Goal: Task Accomplishment & Management: Manage account settings

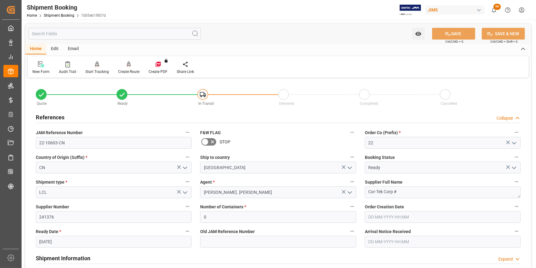
scroll to position [140, 0]
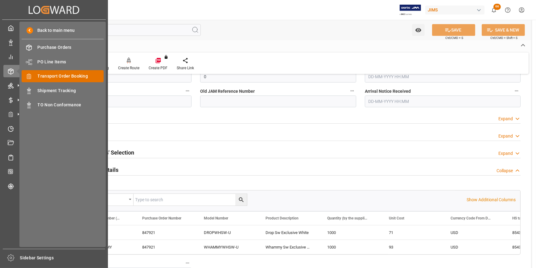
click at [52, 81] on div "Transport Order Booking Transport Order Booking" at bounding box center [63, 76] width 82 height 12
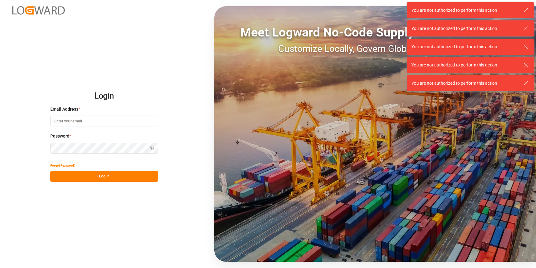
type input "catherine.heng@jamindustries.com"
click at [93, 175] on button "Log In" at bounding box center [104, 176] width 108 height 11
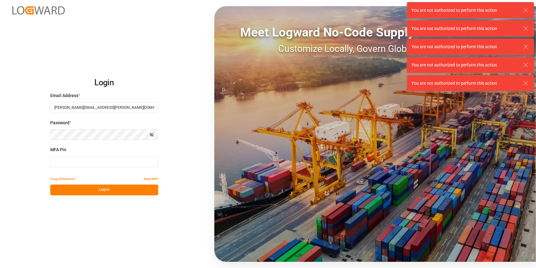
click at [80, 163] on input at bounding box center [104, 161] width 108 height 11
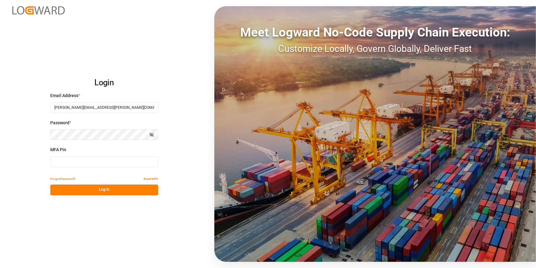
click at [80, 164] on input at bounding box center [104, 161] width 108 height 11
type input "449017"
click at [85, 194] on button "Log In" at bounding box center [104, 189] width 108 height 11
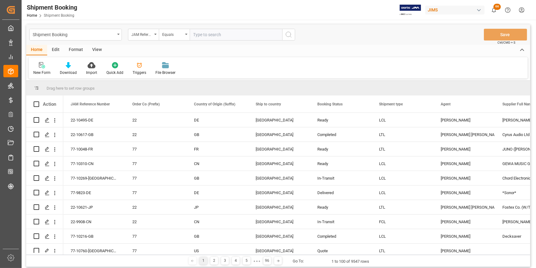
click at [197, 37] on input "text" at bounding box center [236, 35] width 93 height 12
type input "22-10120-cn"
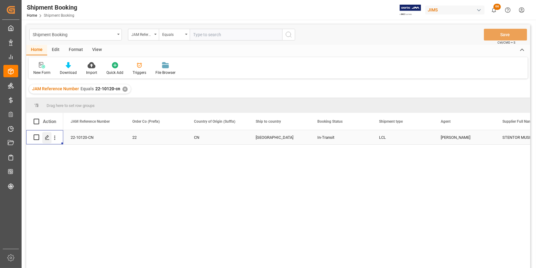
click at [47, 135] on polygon "Press SPACE to select this row." at bounding box center [46, 136] width 3 height 3
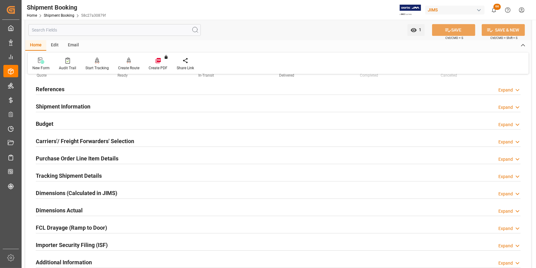
scroll to position [28, 0]
click at [65, 172] on h2 "Tracking Shipment Details" at bounding box center [69, 176] width 66 height 8
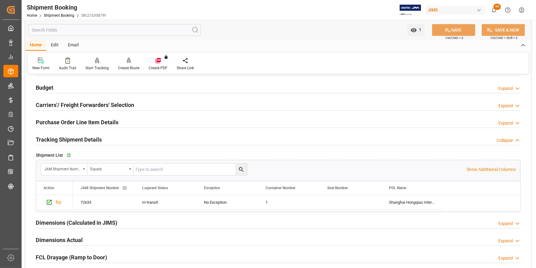
scroll to position [112, 0]
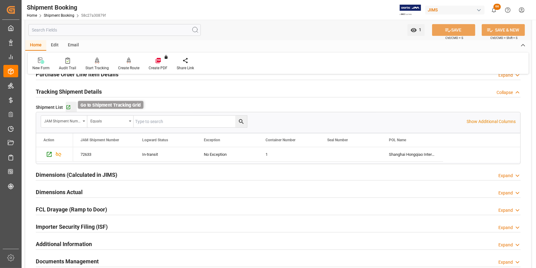
click at [66, 107] on icon "button" at bounding box center [68, 107] width 5 height 5
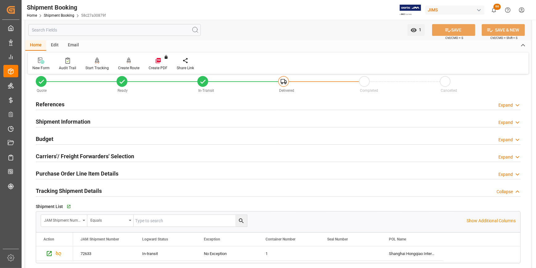
scroll to position [0, 0]
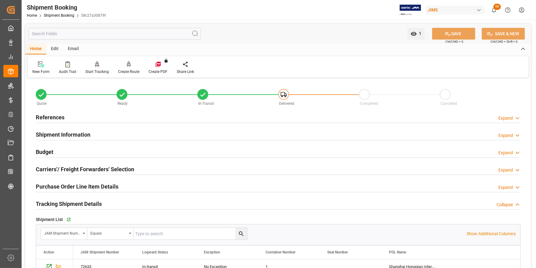
click at [53, 119] on h2 "References" at bounding box center [50, 117] width 29 height 8
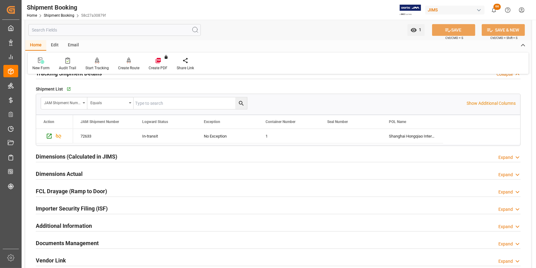
scroll to position [281, 0]
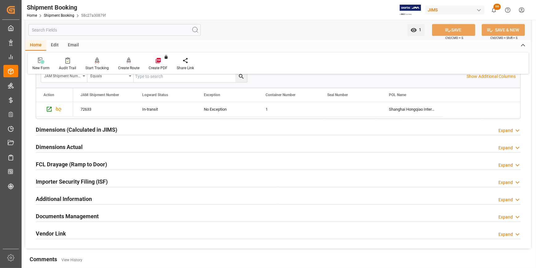
click at [82, 214] on h2 "Documents Management" at bounding box center [67, 216] width 63 height 8
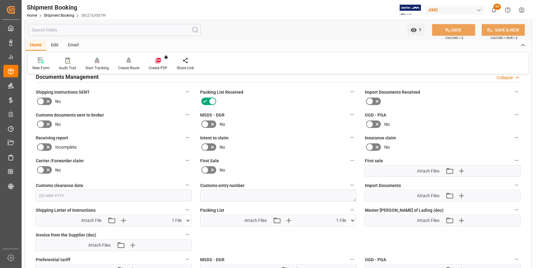
scroll to position [477, 0]
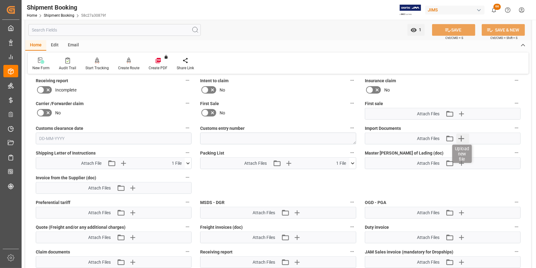
click at [463, 138] on icon "button" at bounding box center [462, 138] width 10 height 10
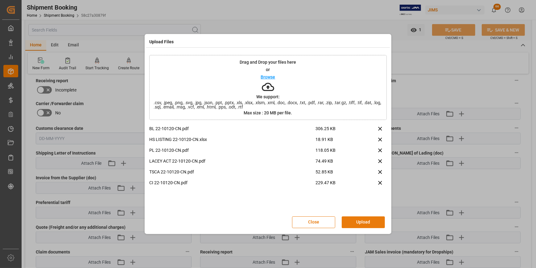
click at [358, 224] on button "Upload" at bounding box center [363, 222] width 43 height 12
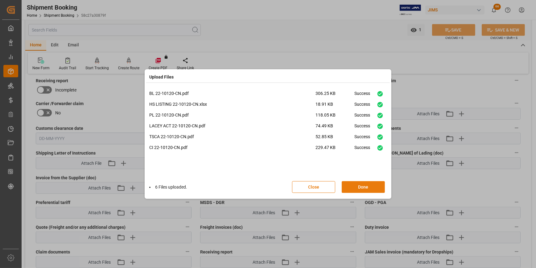
click at [375, 184] on button "Done" at bounding box center [363, 187] width 43 height 12
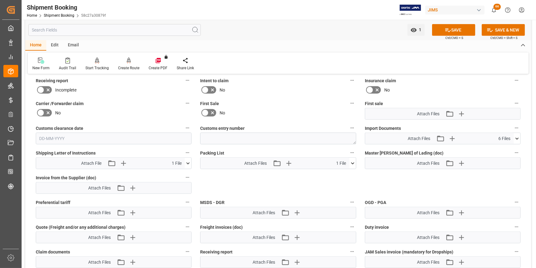
click at [516, 138] on icon at bounding box center [517, 138] width 6 height 6
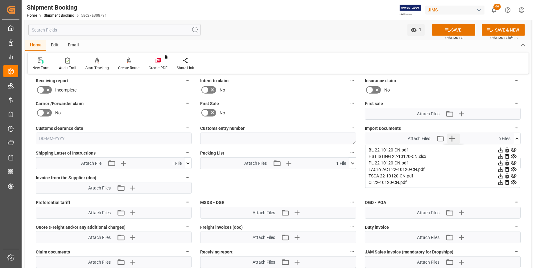
click at [452, 139] on icon "button" at bounding box center [453, 138] width 6 height 6
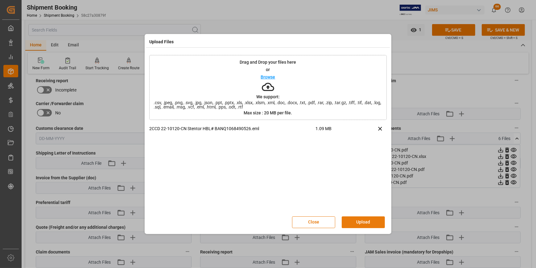
click at [369, 221] on button "Upload" at bounding box center [363, 222] width 43 height 12
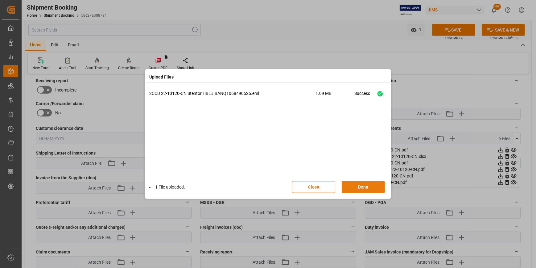
click at [357, 190] on button "Done" at bounding box center [363, 187] width 43 height 12
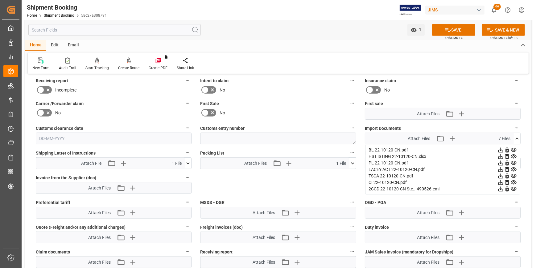
drag, startPoint x: 461, startPoint y: 30, endPoint x: 435, endPoint y: 45, distance: 29.7
click at [461, 30] on button "SAVE" at bounding box center [453, 30] width 43 height 12
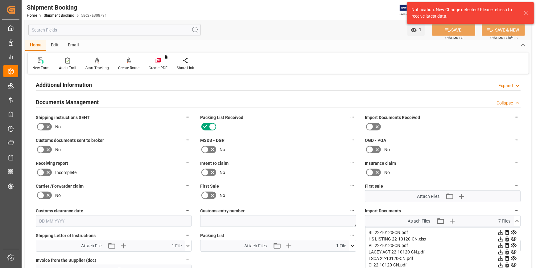
scroll to position [393, 0]
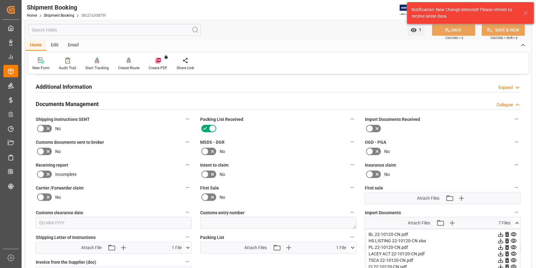
click at [40, 129] on icon at bounding box center [40, 128] width 7 height 7
click at [0, 0] on input "checkbox" at bounding box center [0, 0] width 0 height 0
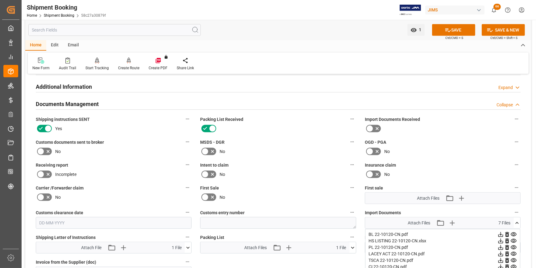
click at [43, 151] on icon at bounding box center [40, 151] width 7 height 7
click at [0, 0] on input "checkbox" at bounding box center [0, 0] width 0 height 0
click at [376, 148] on icon at bounding box center [377, 151] width 7 height 7
click at [0, 0] on input "checkbox" at bounding box center [0, 0] width 0 height 0
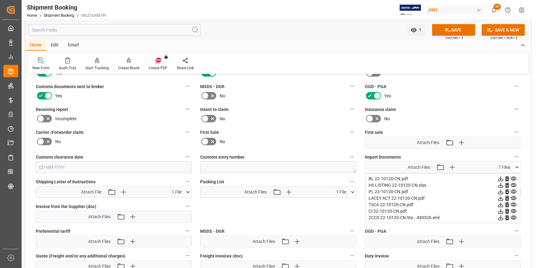
scroll to position [449, 0]
click at [443, 31] on button "SAVE" at bounding box center [453, 30] width 43 height 12
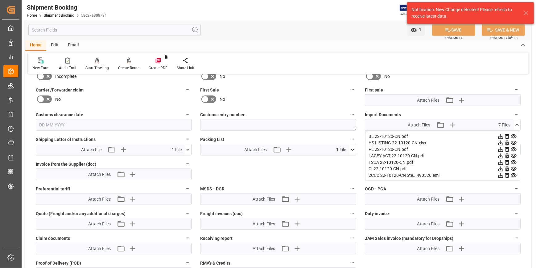
scroll to position [477, 0]
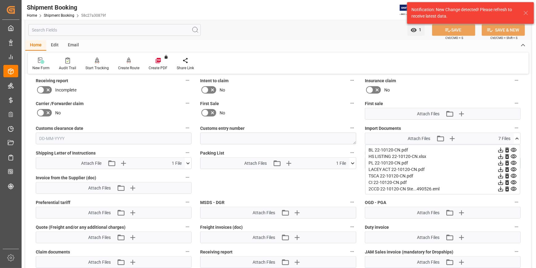
click at [351, 163] on icon at bounding box center [353, 163] width 6 height 6
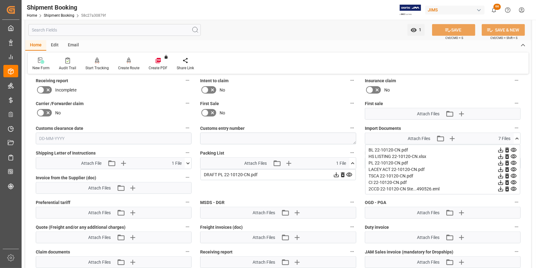
click at [342, 173] on icon at bounding box center [343, 174] width 4 height 5
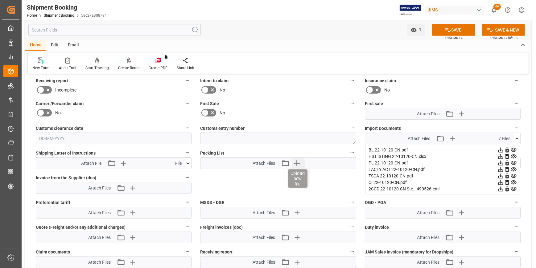
click at [297, 164] on icon "button" at bounding box center [297, 163] width 6 height 6
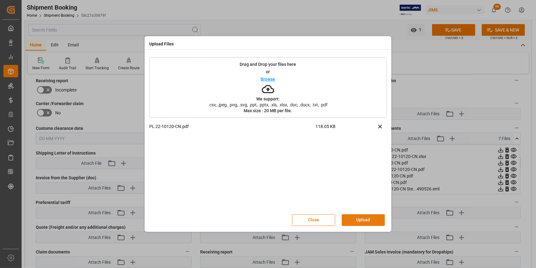
click at [352, 216] on button "Upload" at bounding box center [363, 220] width 43 height 12
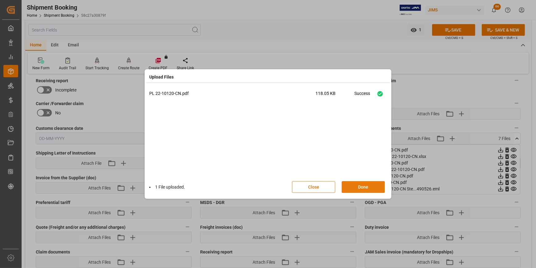
click at [356, 188] on button "Done" at bounding box center [363, 187] width 43 height 12
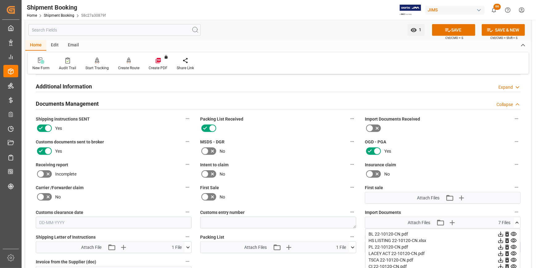
scroll to position [393, 0]
click at [445, 31] on icon at bounding box center [448, 30] width 6 height 6
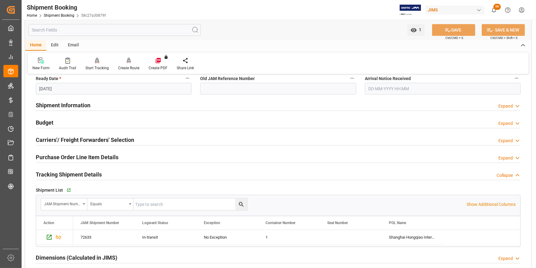
scroll to position [112, 0]
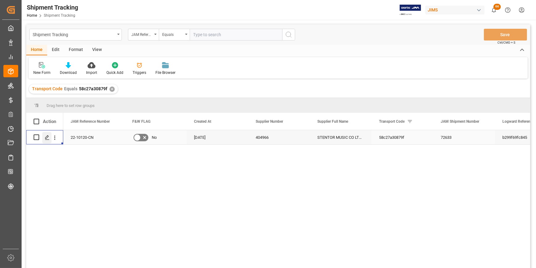
click at [45, 138] on polygon "Press SPACE to select this row." at bounding box center [46, 136] width 3 height 3
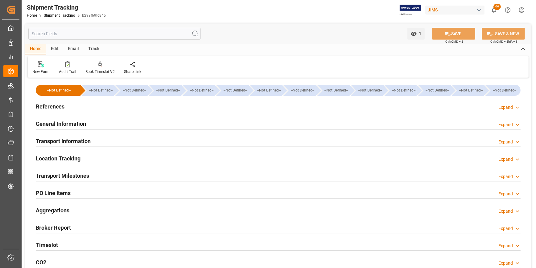
type input "[DATE] 11:59"
type input "[DATE] 00:00"
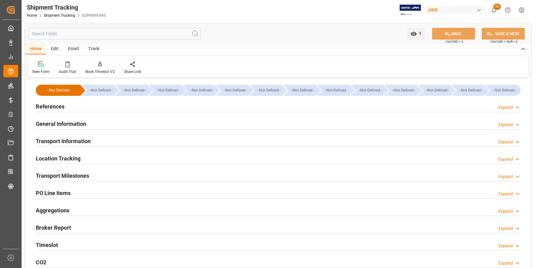
click at [69, 175] on h2 "Transport Milestones" at bounding box center [62, 175] width 53 height 8
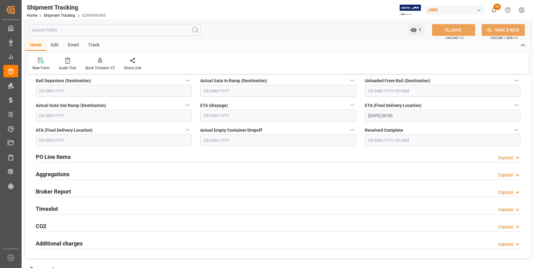
scroll to position [168, 0]
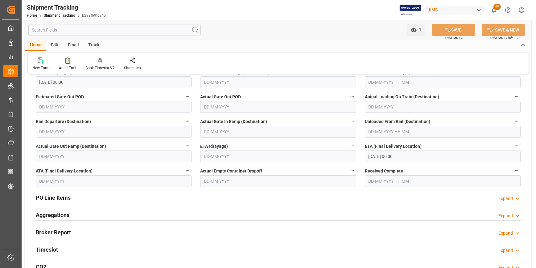
click at [373, 156] on input "[DATE] 00:00" at bounding box center [443, 156] width 156 height 12
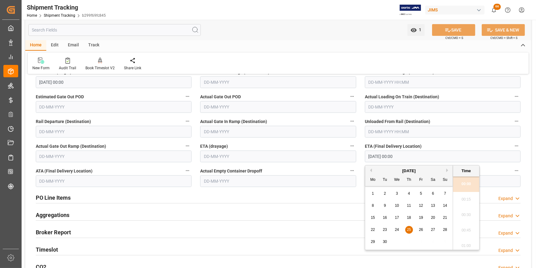
click at [407, 217] on div "18" at bounding box center [409, 217] width 8 height 7
type input "[DATE] 00:00"
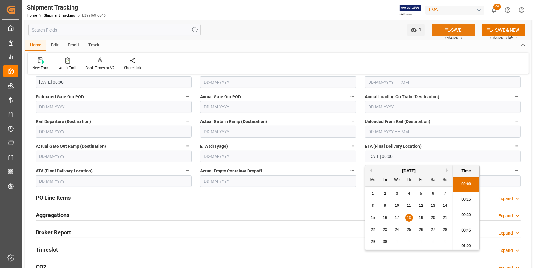
click at [448, 29] on icon at bounding box center [448, 30] width 6 height 6
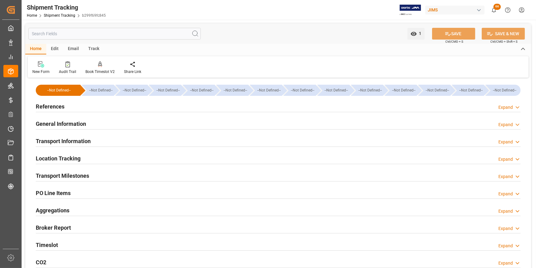
scroll to position [0, 0]
click at [73, 176] on h2 "Transport Milestones" at bounding box center [62, 175] width 53 height 8
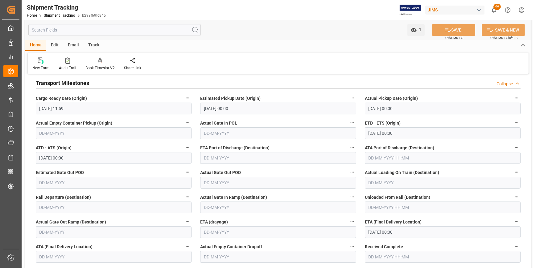
scroll to position [84, 0]
